Goal: Information Seeking & Learning: Learn about a topic

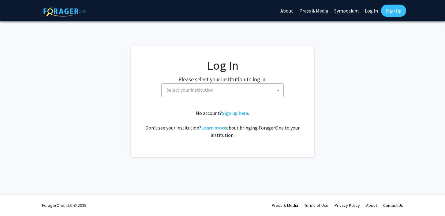
click at [189, 89] on span "Select your institution" at bounding box center [190, 90] width 47 height 6
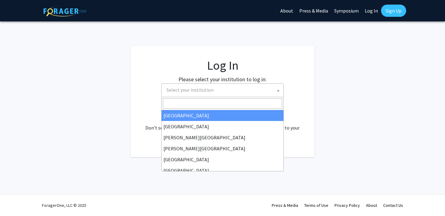
select select "34"
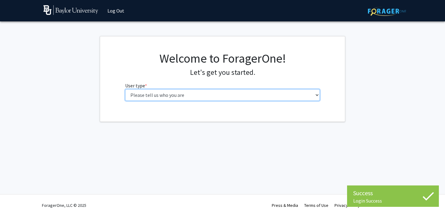
click at [192, 97] on select "Please tell us who you are Undergraduate Student Master's Student Doctoral Cand…" at bounding box center [222, 95] width 195 height 12
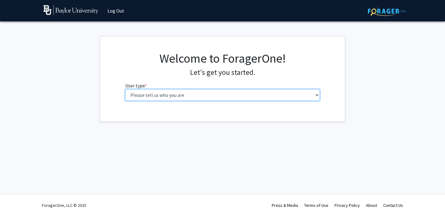
select select "4: postDoc"
click at [125, 89] on select "Please tell us who you are Undergraduate Student Master's Student Doctoral Cand…" at bounding box center [222, 95] width 195 height 12
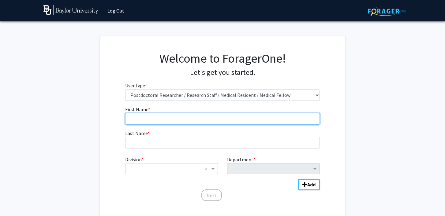
click at [177, 119] on input "First Name * required" at bounding box center [222, 119] width 195 height 12
type input "[PERSON_NAME]"
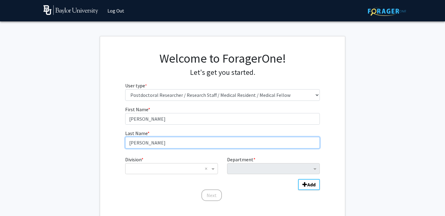
type input "[PERSON_NAME]"
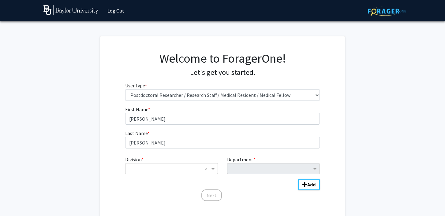
click at [170, 177] on div "Division * × × Department * Add" at bounding box center [222, 170] width 195 height 33
click at [170, 170] on input "Division" at bounding box center [166, 168] width 74 height 7
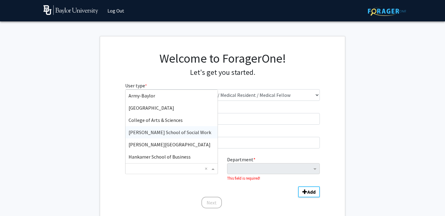
scroll to position [14, 0]
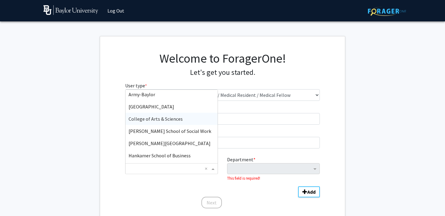
click at [170, 120] on span "College of Arts & Sciences" at bounding box center [156, 119] width 54 height 6
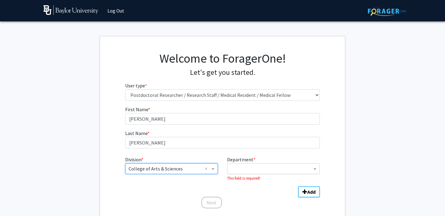
click at [261, 168] on input "Department" at bounding box center [271, 169] width 81 height 7
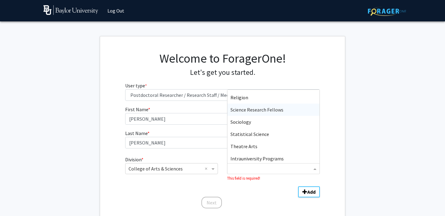
scroll to position [331, 0]
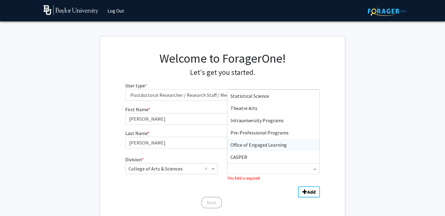
click at [257, 148] on span "Office of Engaged Learning" at bounding box center [259, 145] width 56 height 6
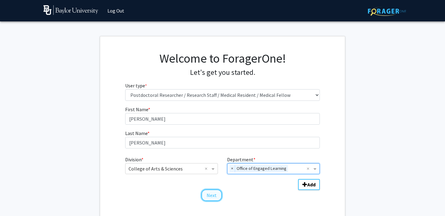
click at [219, 197] on button "Next" at bounding box center [211, 196] width 21 height 12
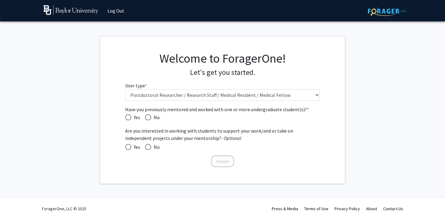
click at [132, 118] on span "Yes" at bounding box center [135, 117] width 9 height 7
click at [131, 118] on input "Yes" at bounding box center [128, 118] width 6 height 6
radio input "true"
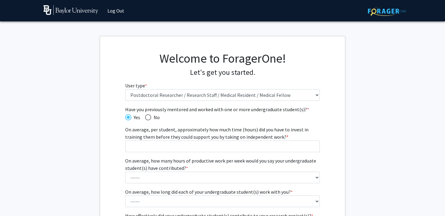
click at [148, 119] on span "Have you previously mentored and worked with one or more undergraduate student(…" at bounding box center [148, 118] width 6 height 6
click at [148, 119] on input "No" at bounding box center [148, 118] width 6 height 6
radio input "true"
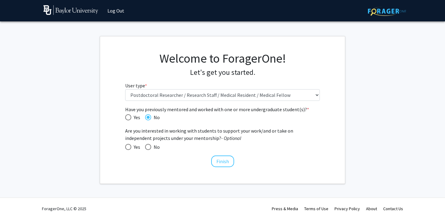
click at [132, 145] on span "Yes" at bounding box center [135, 147] width 9 height 7
click at [131, 145] on input "Yes" at bounding box center [128, 147] width 6 height 6
radio input "true"
click at [220, 163] on button "Finish" at bounding box center [222, 162] width 23 height 12
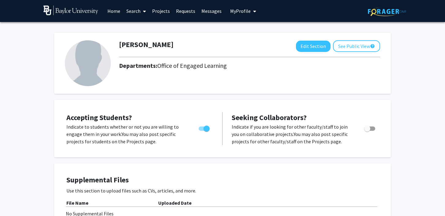
click at [97, 72] on img at bounding box center [88, 63] width 46 height 46
click at [321, 48] on button "Edit Section" at bounding box center [313, 46] width 35 height 11
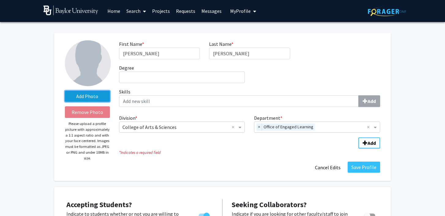
click at [99, 94] on label "Add Photo" at bounding box center [87, 96] width 45 height 11
click at [0, 0] on input "Add Photo" at bounding box center [0, 0] width 0 height 0
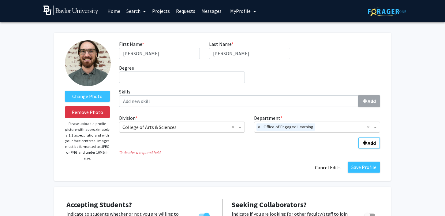
click at [89, 66] on img at bounding box center [88, 63] width 46 height 46
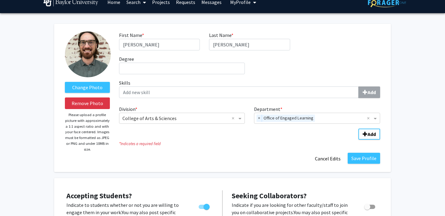
scroll to position [11, 0]
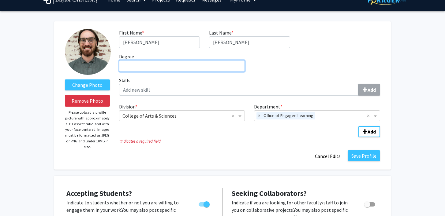
click at [151, 66] on input "Degree required" at bounding box center [182, 66] width 126 height 12
type input "PhD - Sociology"
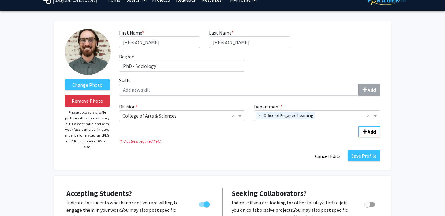
click at [276, 97] on div "Skills Add" at bounding box center [250, 89] width 270 height 24
click at [359, 157] on button "Save Profile" at bounding box center [364, 156] width 32 height 11
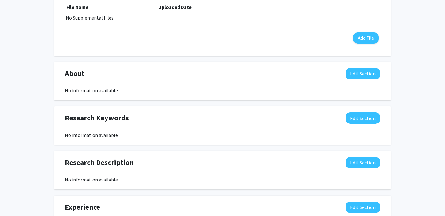
scroll to position [203, 0]
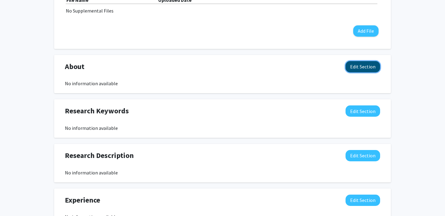
click at [351, 69] on button "Edit Section" at bounding box center [363, 66] width 35 height 11
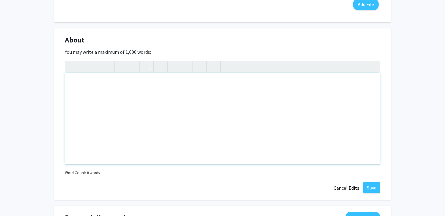
scroll to position [240, 0]
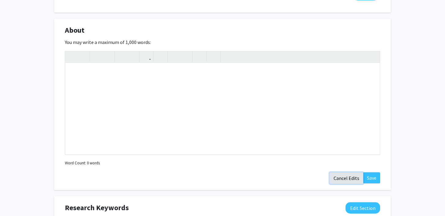
click at [345, 175] on button "Cancel Edits" at bounding box center [347, 179] width 34 height 12
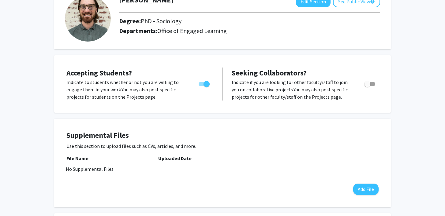
scroll to position [0, 0]
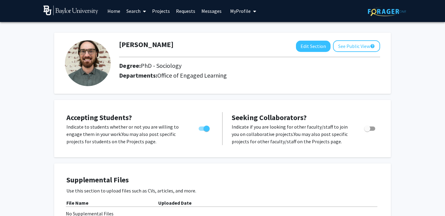
click at [142, 10] on span at bounding box center [144, 11] width 6 height 21
click at [145, 39] on span "Students" at bounding box center [141, 40] width 37 height 12
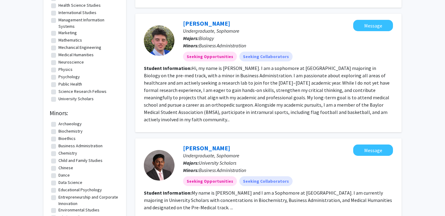
scroll to position [130, 0]
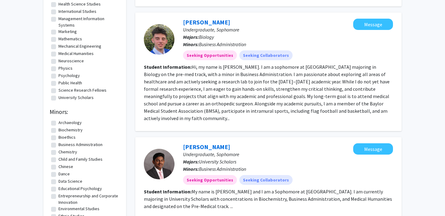
click at [56, 98] on fg-checkbox "University Scholars University Scholars" at bounding box center [84, 98] width 67 height 7
click at [58, 98] on label "University Scholars" at bounding box center [75, 98] width 35 height 6
click at [58, 98] on input "University Scholars" at bounding box center [60, 97] width 4 height 4
checkbox input "true"
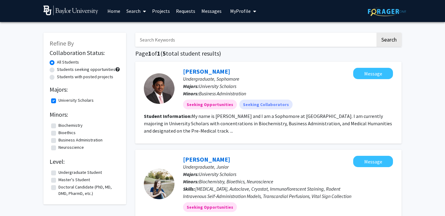
click at [58, 103] on label "University Scholars" at bounding box center [75, 100] width 35 height 6
click at [58, 101] on input "University Scholars" at bounding box center [60, 99] width 4 height 4
checkbox input "false"
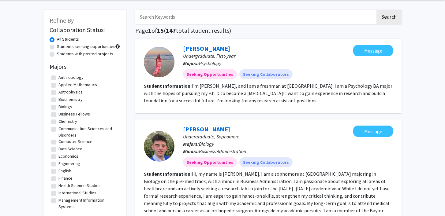
scroll to position [28, 0]
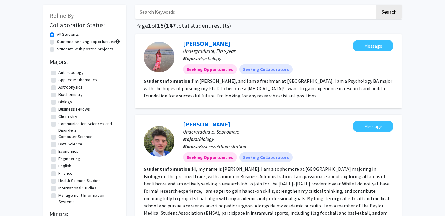
click at [58, 74] on label "Anthropology" at bounding box center [70, 73] width 25 height 6
click at [58, 73] on input "Anthropology" at bounding box center [60, 72] width 4 height 4
checkbox input "true"
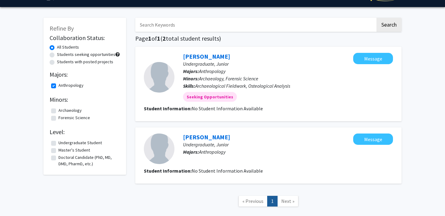
scroll to position [16, 0]
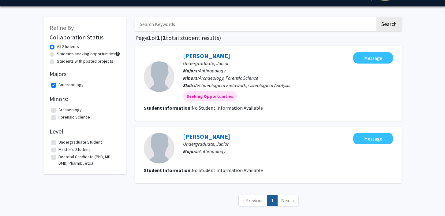
click at [58, 86] on label "Anthropology" at bounding box center [70, 85] width 25 height 6
click at [58, 86] on input "Anthropology" at bounding box center [60, 84] width 4 height 4
checkbox input "false"
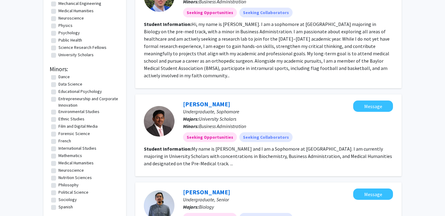
scroll to position [178, 0]
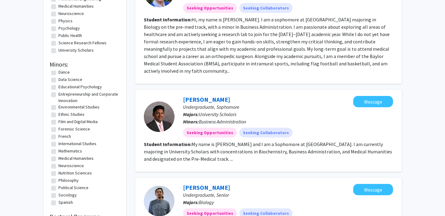
click at [58, 195] on label "Sociology" at bounding box center [67, 195] width 18 height 6
click at [58, 195] on input "Sociology" at bounding box center [60, 194] width 4 height 4
checkbox input "true"
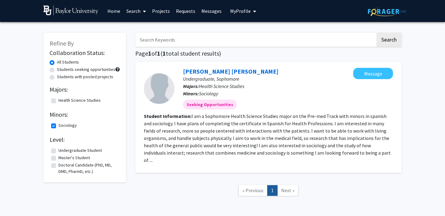
click at [58, 126] on label "Sociology" at bounding box center [67, 125] width 18 height 6
click at [58, 126] on input "Sociology" at bounding box center [60, 124] width 4 height 4
checkbox input "false"
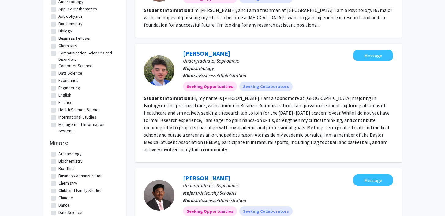
scroll to position [98, 0]
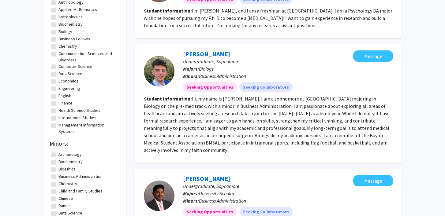
click at [58, 110] on label "Health Science Studies" at bounding box center [79, 110] width 42 height 6
click at [58, 110] on input "Health Science Studies" at bounding box center [60, 109] width 4 height 4
checkbox input "true"
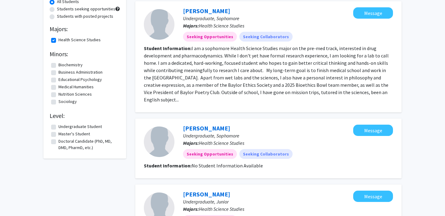
scroll to position [55, 0]
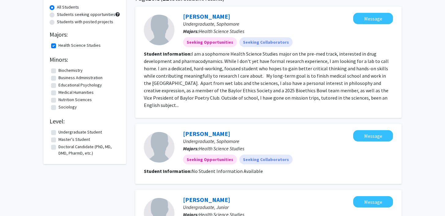
click at [58, 47] on label "Health Science Studies" at bounding box center [79, 45] width 42 height 6
click at [58, 46] on input "Health Science Studies" at bounding box center [60, 44] width 4 height 4
checkbox input "false"
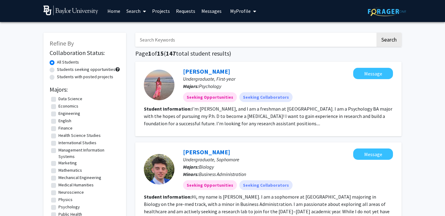
scroll to position [75, 0]
click at [58, 206] on label "Psychology" at bounding box center [68, 206] width 21 height 6
click at [58, 206] on input "Psychology" at bounding box center [60, 205] width 4 height 4
checkbox input "true"
